Goal: Book appointment/travel/reservation

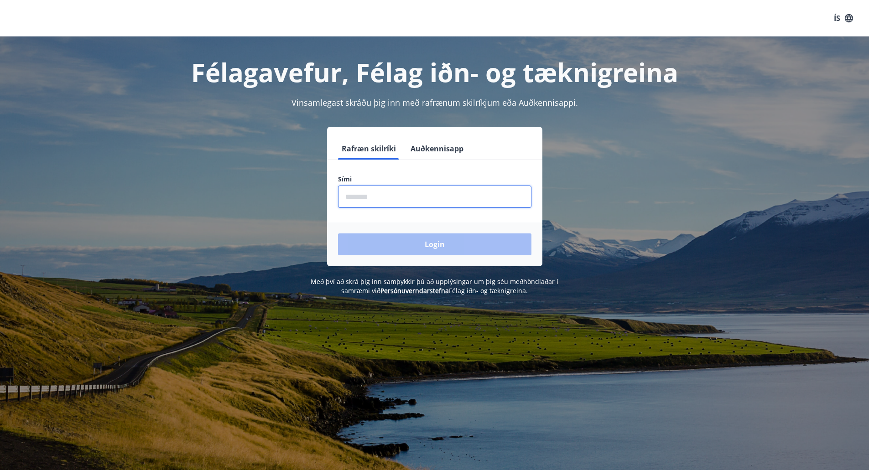
click at [401, 197] on input "phone" at bounding box center [434, 197] width 193 height 22
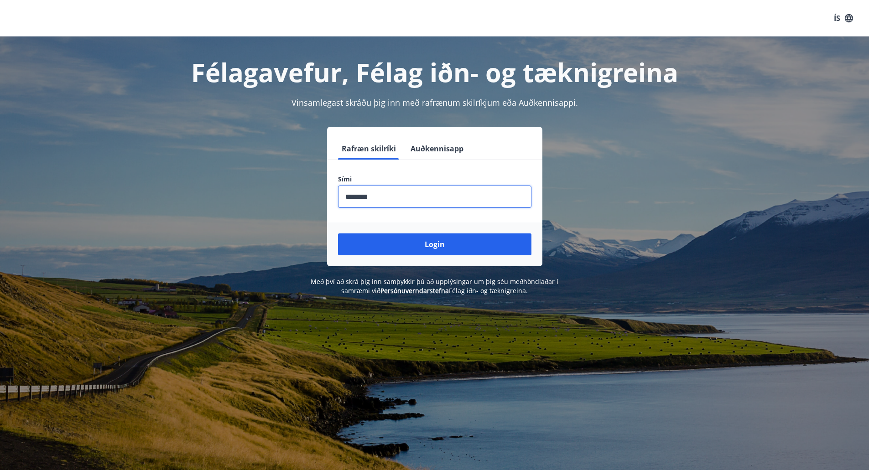
type input "********"
click at [338, 234] on button "Login" at bounding box center [434, 245] width 193 height 22
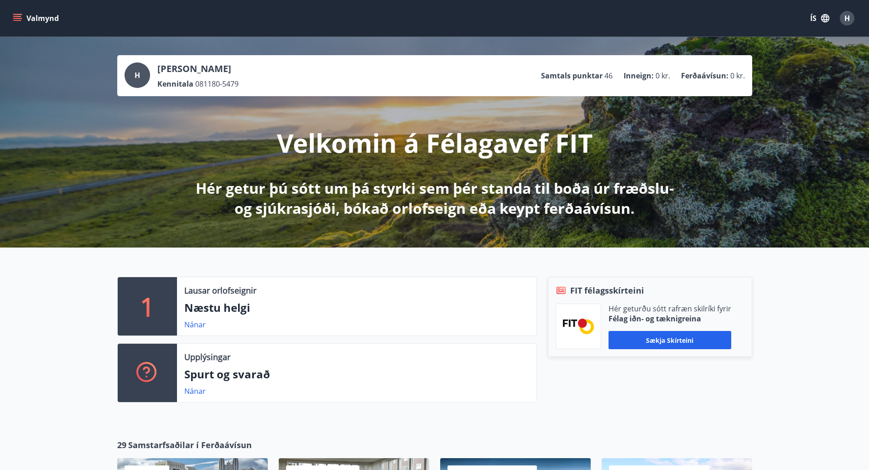
click at [39, 20] on button "Valmynd" at bounding box center [37, 18] width 52 height 16
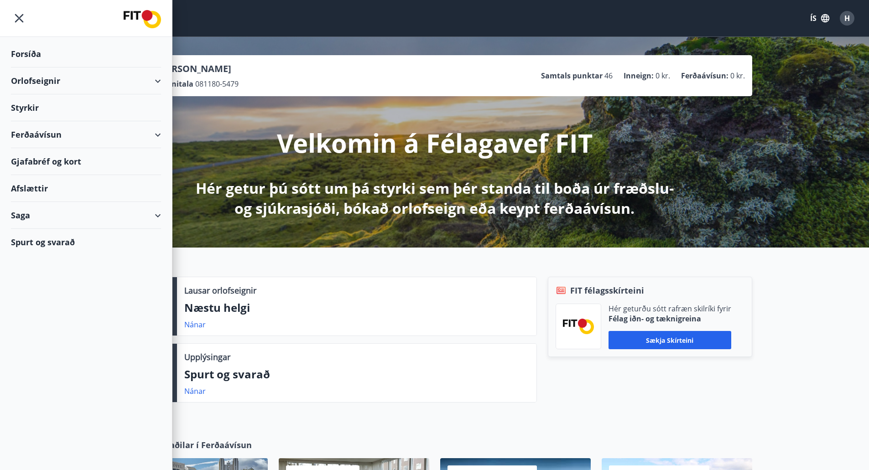
click at [46, 79] on div "Orlofseignir" at bounding box center [86, 81] width 150 height 27
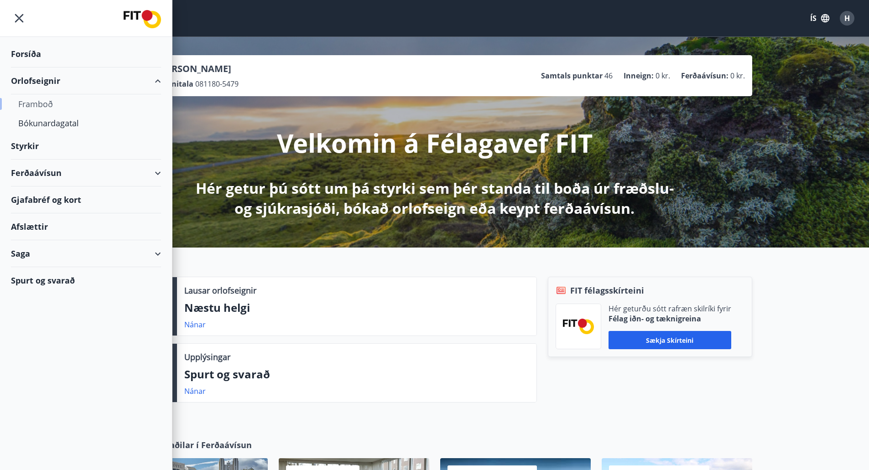
click at [56, 106] on div "Framboð" at bounding box center [85, 103] width 135 height 19
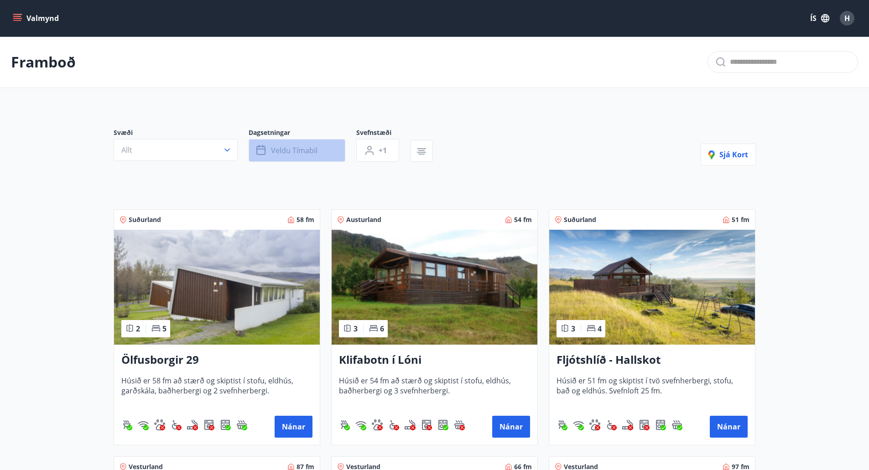
click at [314, 144] on button "Veldu tímabil" at bounding box center [297, 150] width 97 height 23
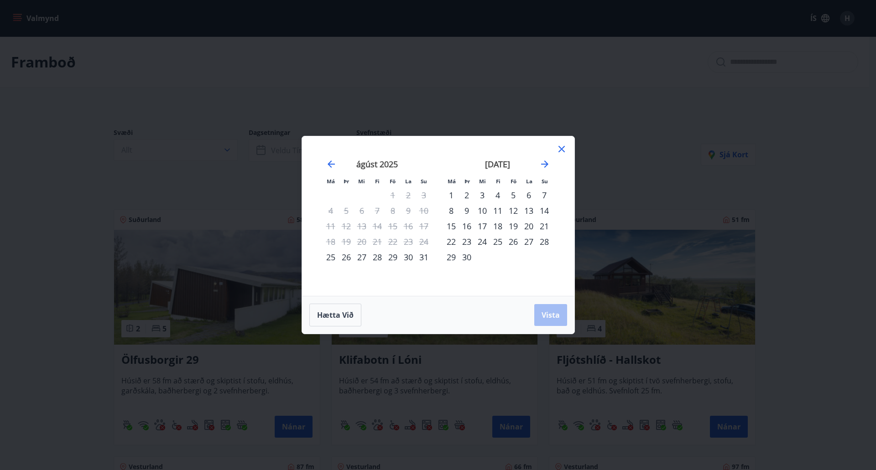
click at [409, 259] on div "30" at bounding box center [408, 257] width 16 height 16
click at [553, 324] on button "Vista" at bounding box center [550, 315] width 33 height 22
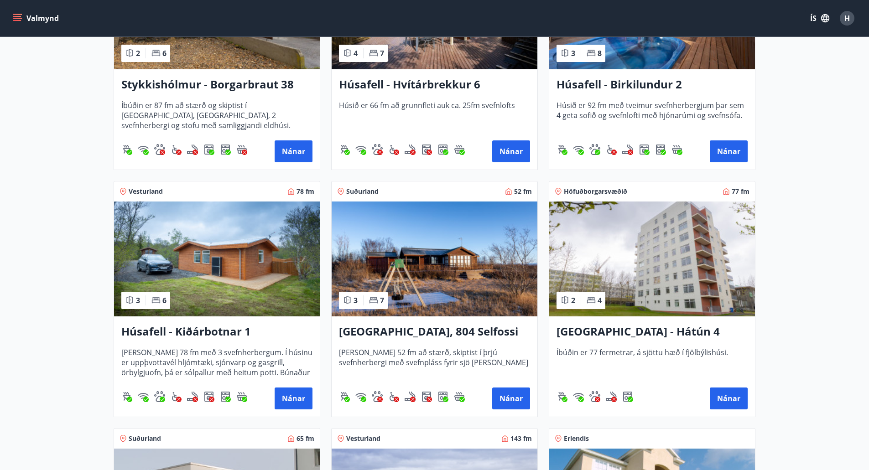
scroll to position [529, 0]
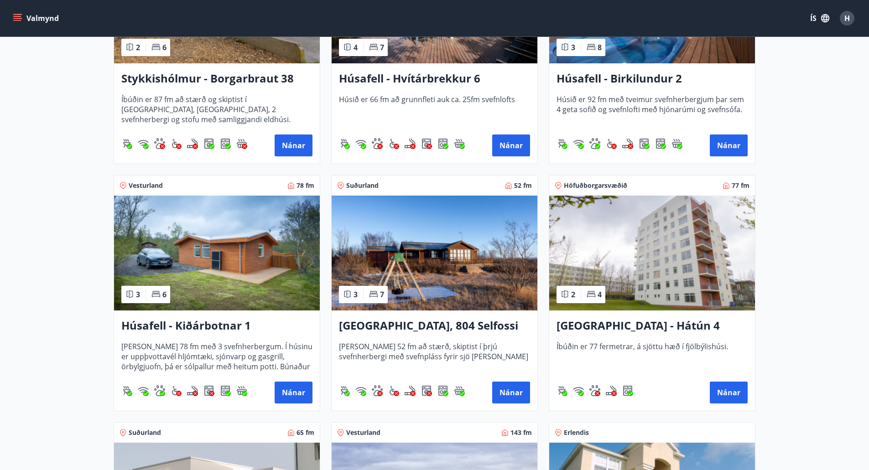
click at [663, 232] on img at bounding box center [652, 253] width 206 height 115
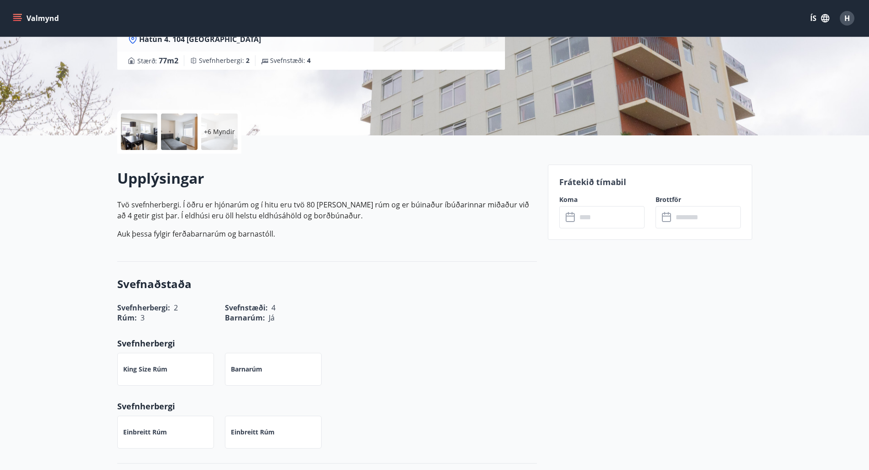
scroll to position [139, 0]
click at [618, 216] on input "text" at bounding box center [610, 217] width 68 height 22
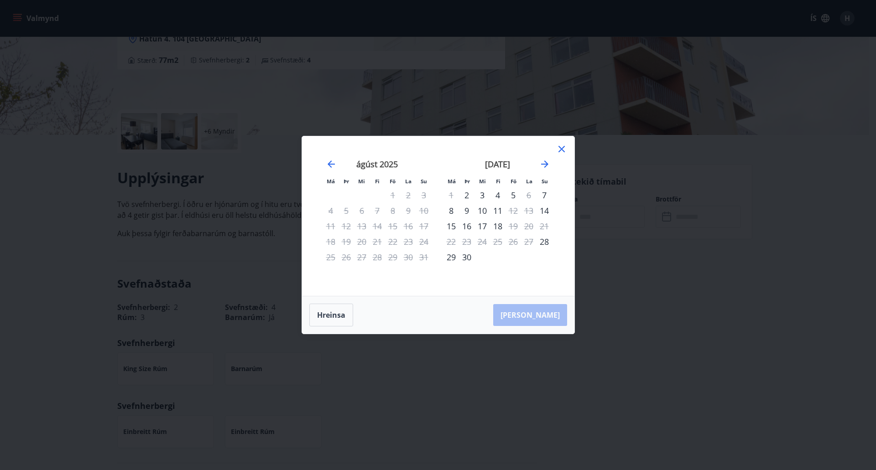
click at [559, 149] on icon at bounding box center [561, 149] width 11 height 11
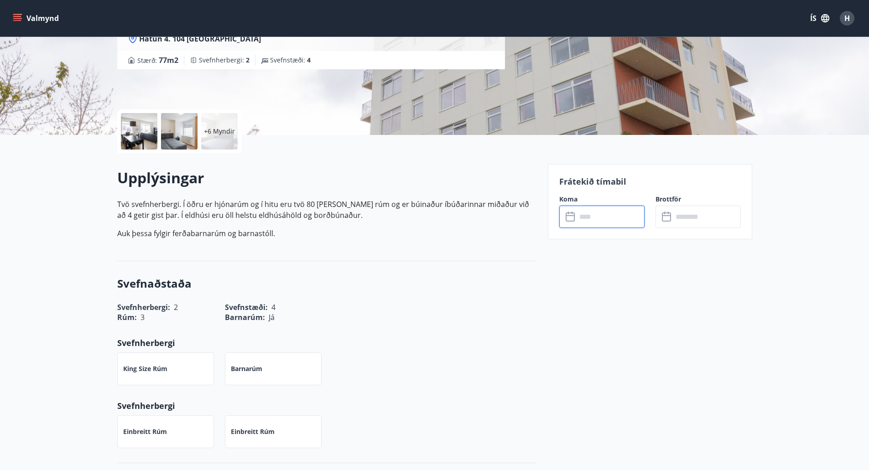
click at [590, 215] on input "text" at bounding box center [610, 217] width 68 height 22
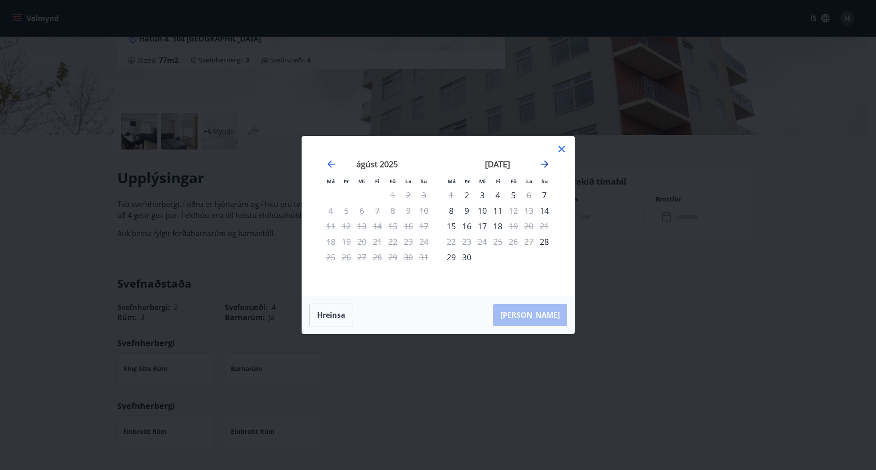
click at [546, 166] on icon "Move forward to switch to the next month." at bounding box center [544, 164] width 11 height 11
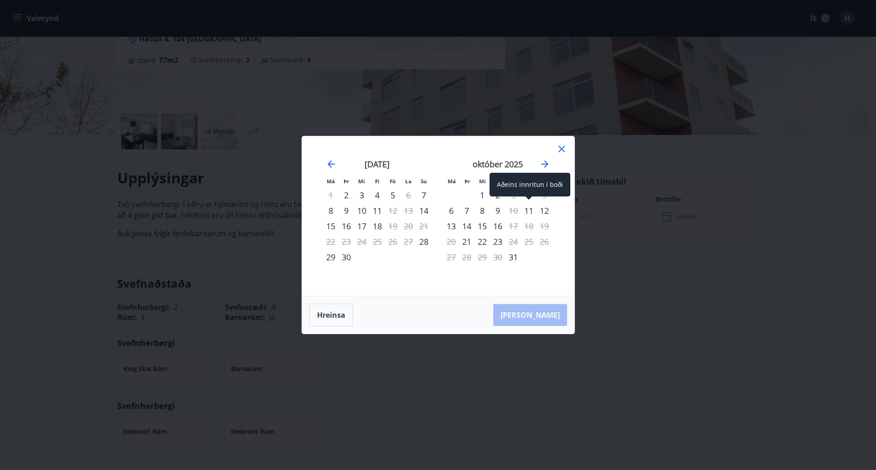
click at [531, 213] on div "11" at bounding box center [529, 211] width 16 height 16
click at [455, 229] on div "13" at bounding box center [451, 226] width 16 height 16
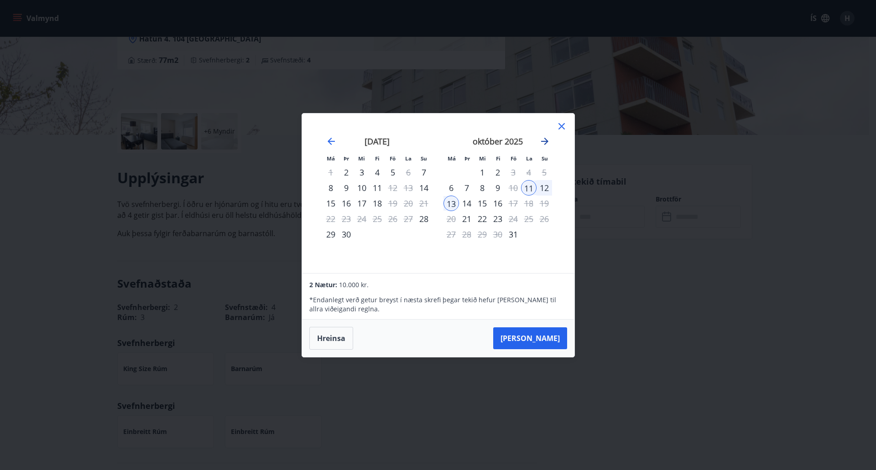
click at [543, 140] on icon "Move forward to switch to the next month." at bounding box center [544, 141] width 11 height 11
click at [561, 126] on icon at bounding box center [561, 125] width 1 height 1
